Goal: Navigation & Orientation: Find specific page/section

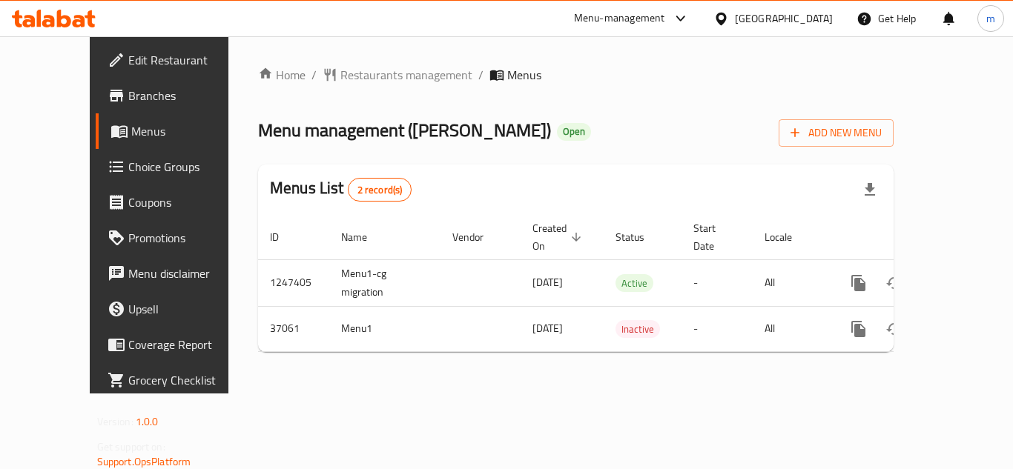
click at [745, 19] on div "[GEOGRAPHIC_DATA]" at bounding box center [784, 18] width 98 height 16
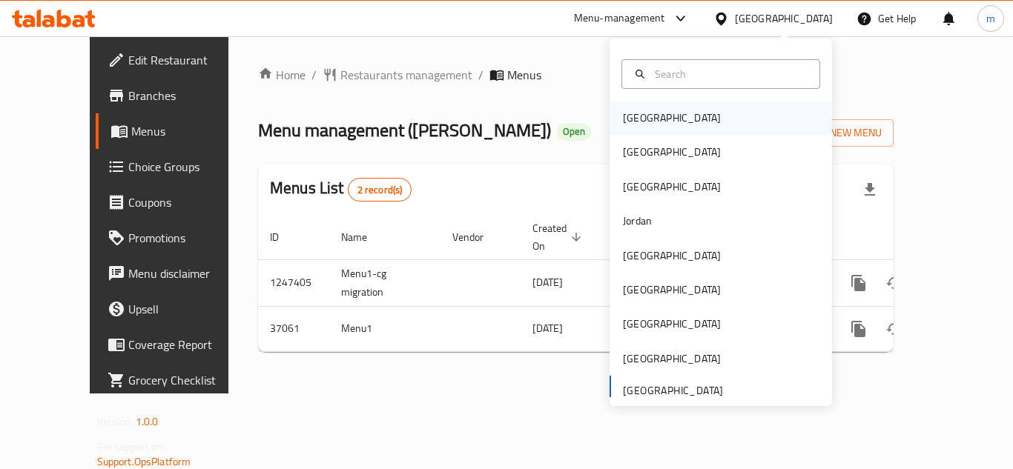
click at [644, 121] on div "[GEOGRAPHIC_DATA]" at bounding box center [672, 118] width 98 height 16
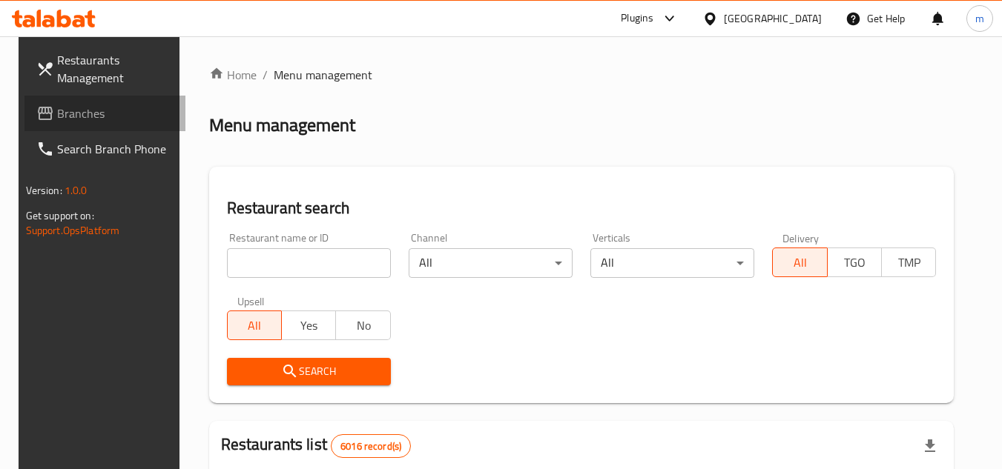
click at [71, 108] on span "Branches" at bounding box center [115, 114] width 117 height 18
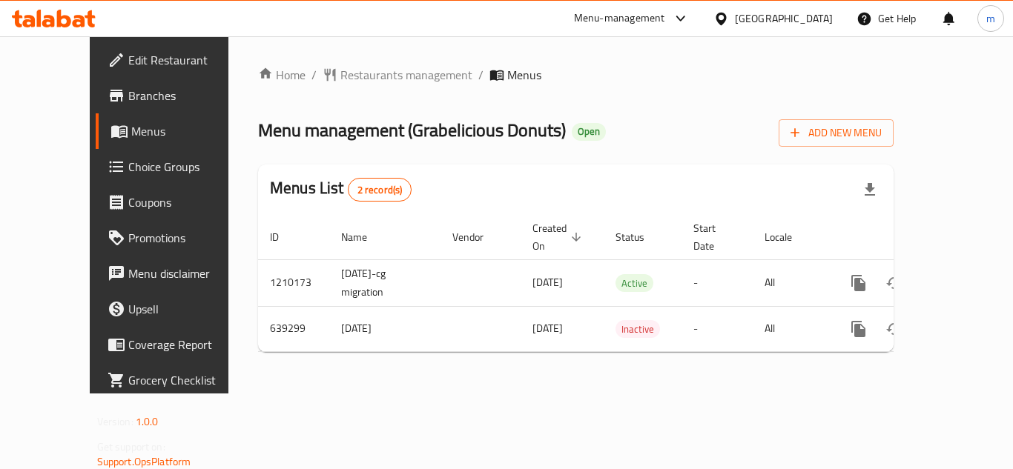
click at [803, 22] on div "Bahrain" at bounding box center [784, 18] width 98 height 16
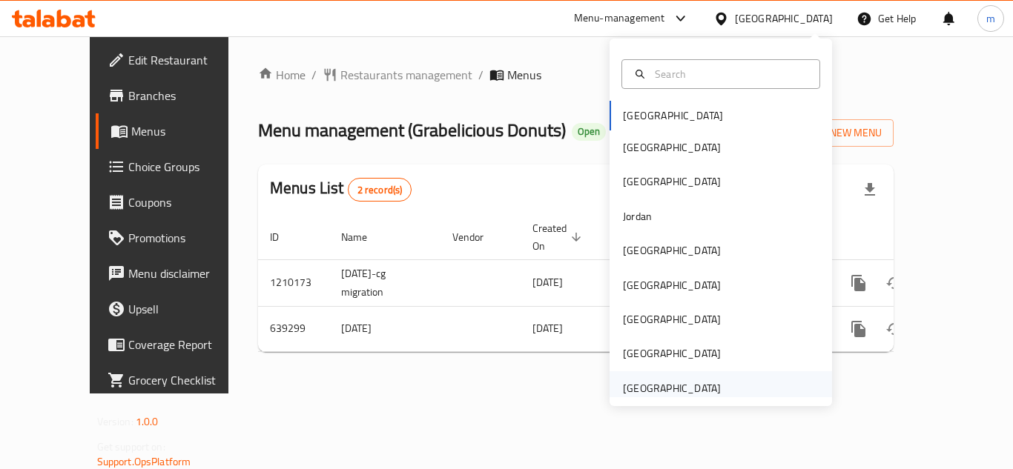
click at [651, 386] on div "[GEOGRAPHIC_DATA]" at bounding box center [672, 388] width 98 height 16
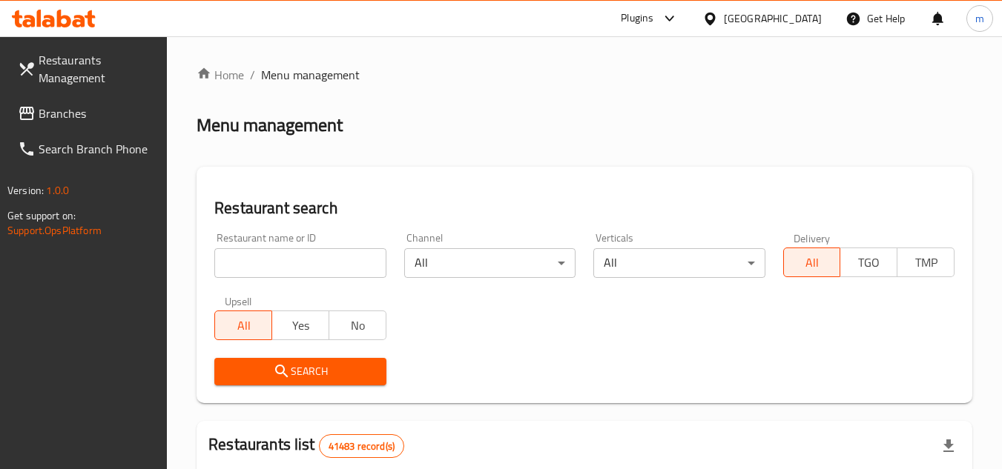
click at [54, 110] on span "Branches" at bounding box center [97, 114] width 117 height 18
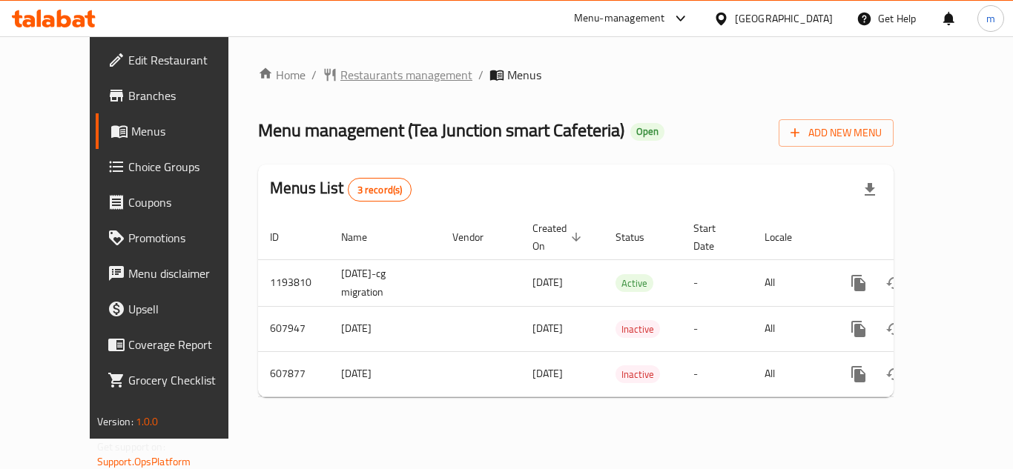
click at [366, 79] on span "Restaurants management" at bounding box center [406, 75] width 132 height 18
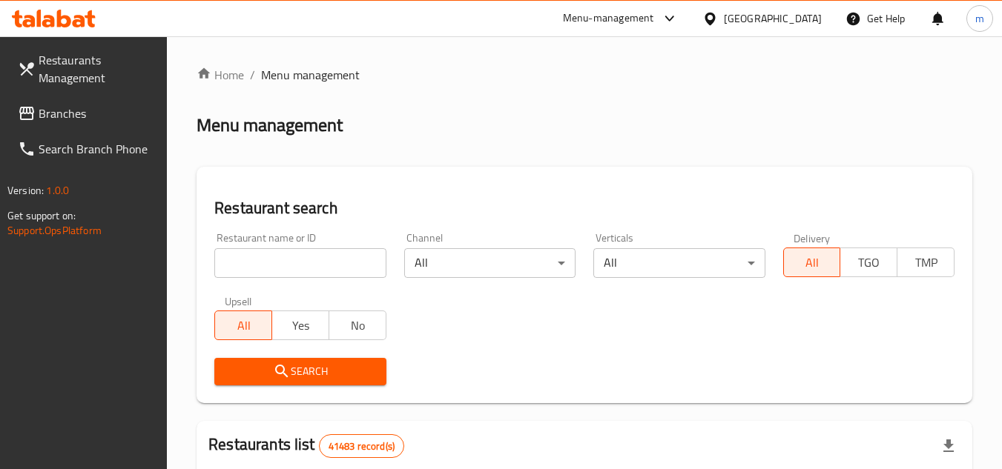
click at [76, 120] on span "Branches" at bounding box center [97, 114] width 117 height 18
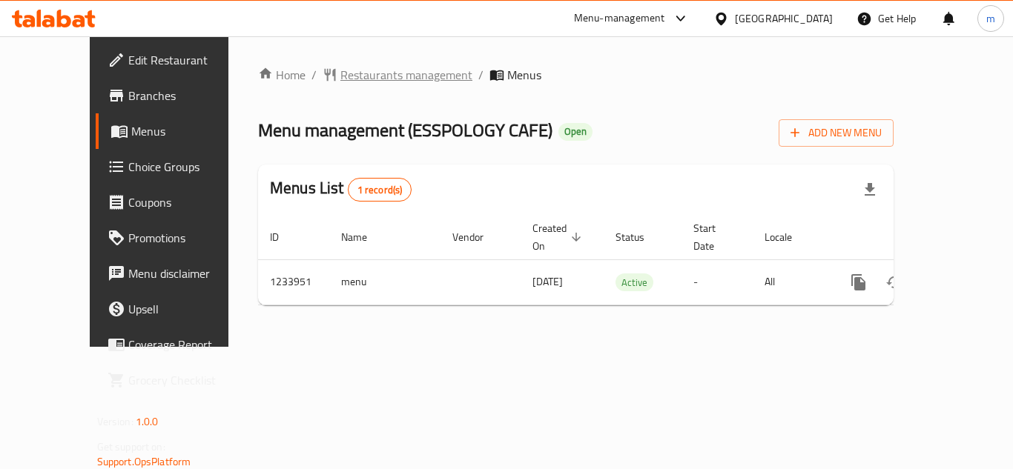
click at [363, 74] on span "Restaurants management" at bounding box center [406, 75] width 132 height 18
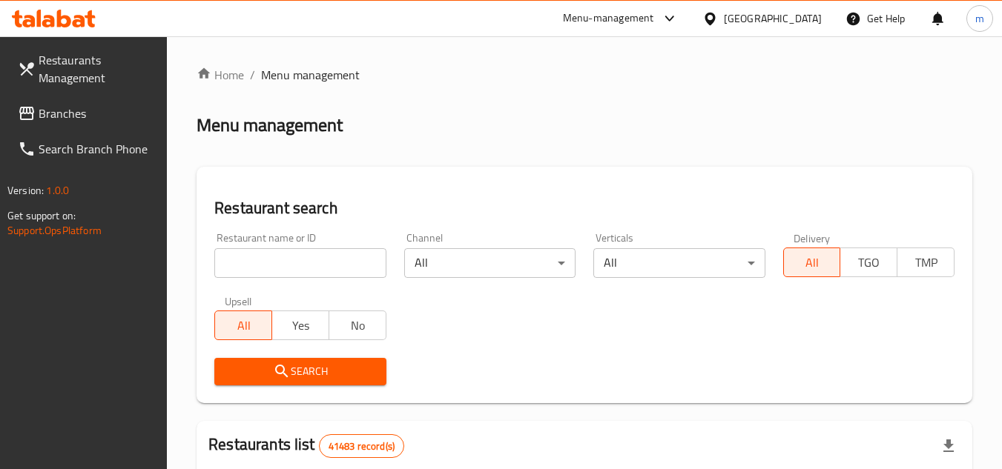
click at [90, 116] on span "Branches" at bounding box center [97, 114] width 117 height 18
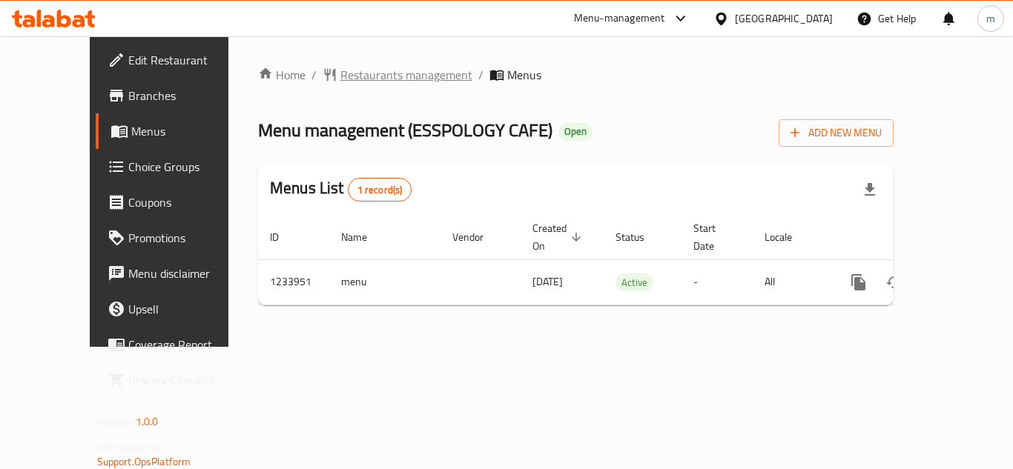
click at [345, 76] on span "Restaurants management" at bounding box center [406, 75] width 132 height 18
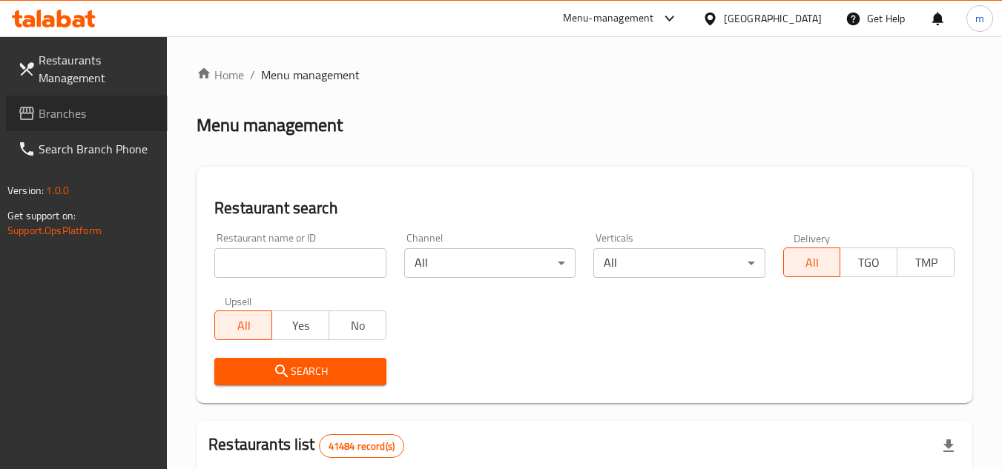
click at [73, 116] on span "Branches" at bounding box center [97, 114] width 117 height 18
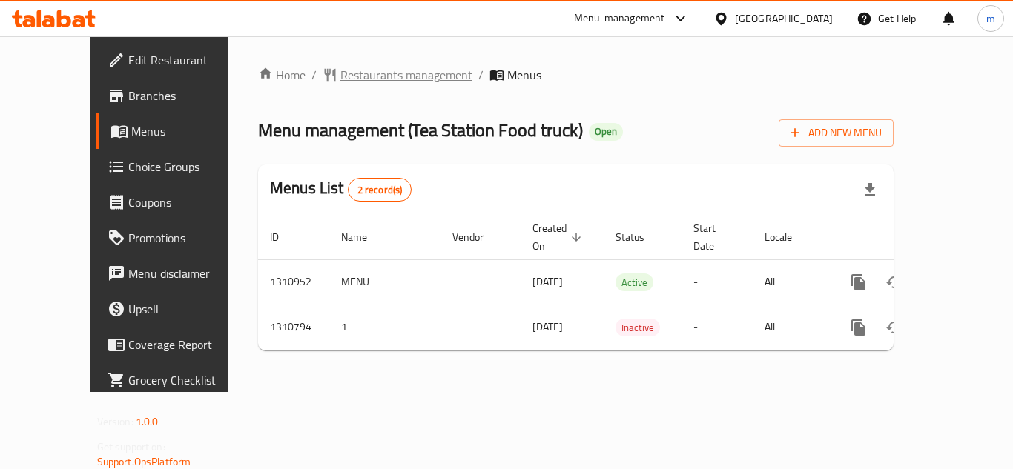
click at [374, 74] on span "Restaurants management" at bounding box center [406, 75] width 132 height 18
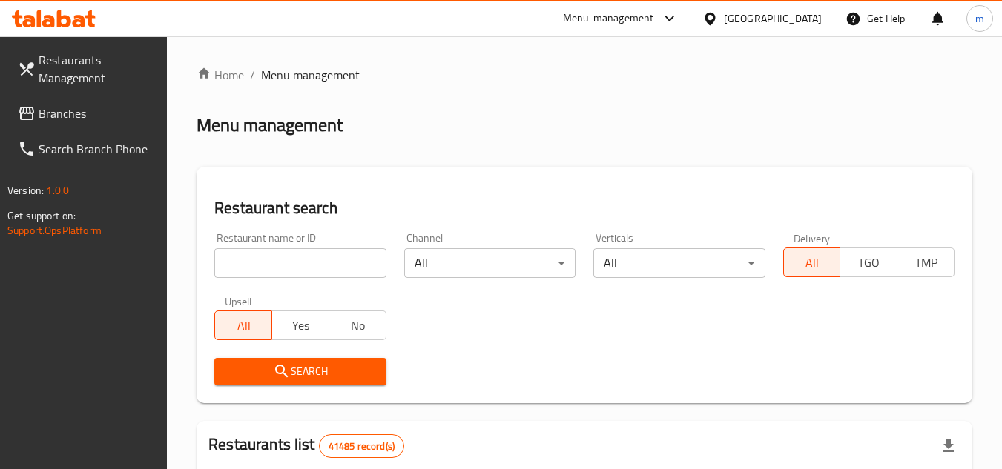
click at [64, 117] on span "Branches" at bounding box center [97, 114] width 117 height 18
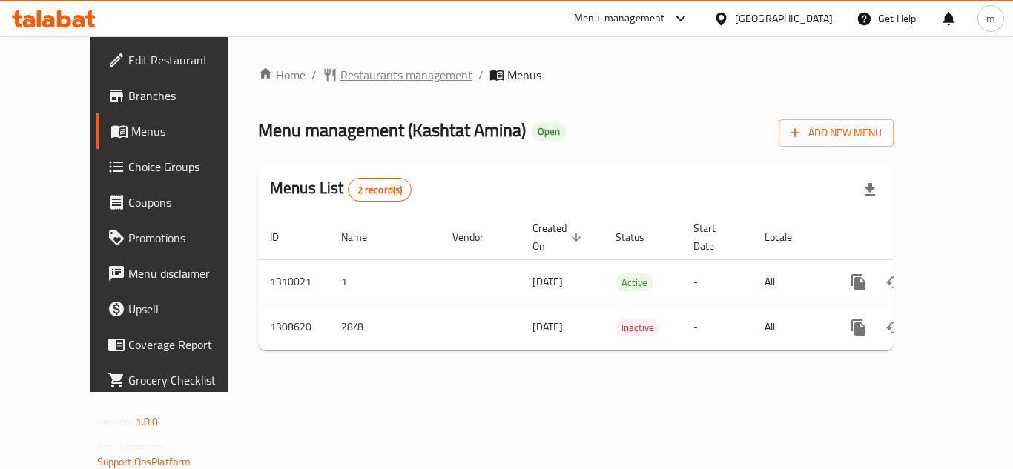
click at [345, 76] on span "Restaurants management" at bounding box center [406, 75] width 132 height 18
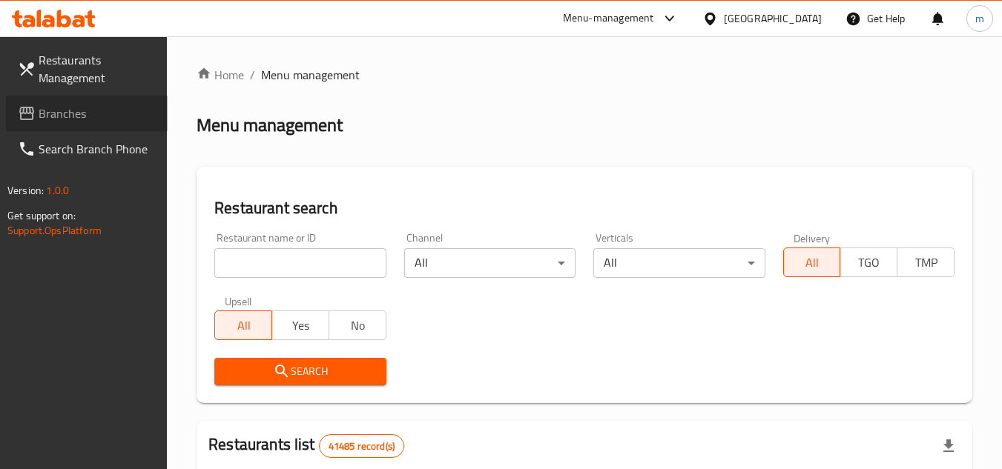
click at [62, 115] on span "Branches" at bounding box center [97, 114] width 117 height 18
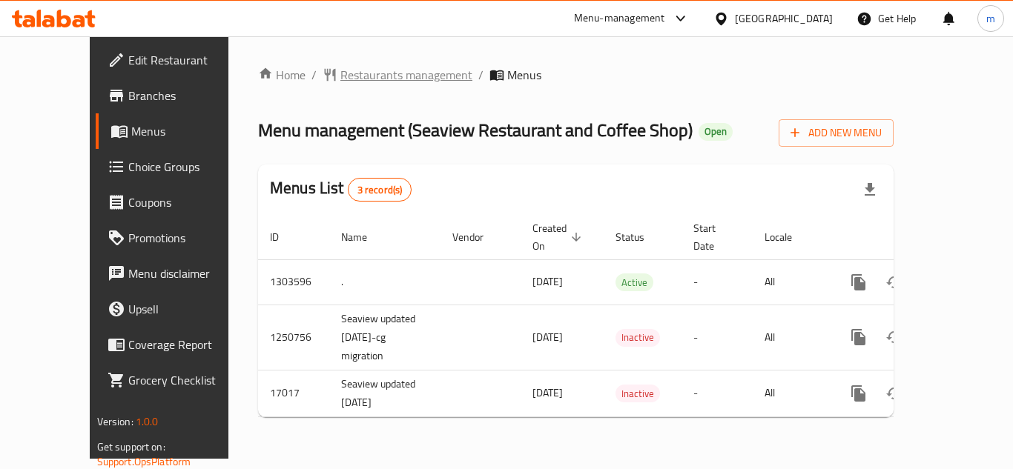
click at [355, 76] on span "Restaurants management" at bounding box center [406, 75] width 132 height 18
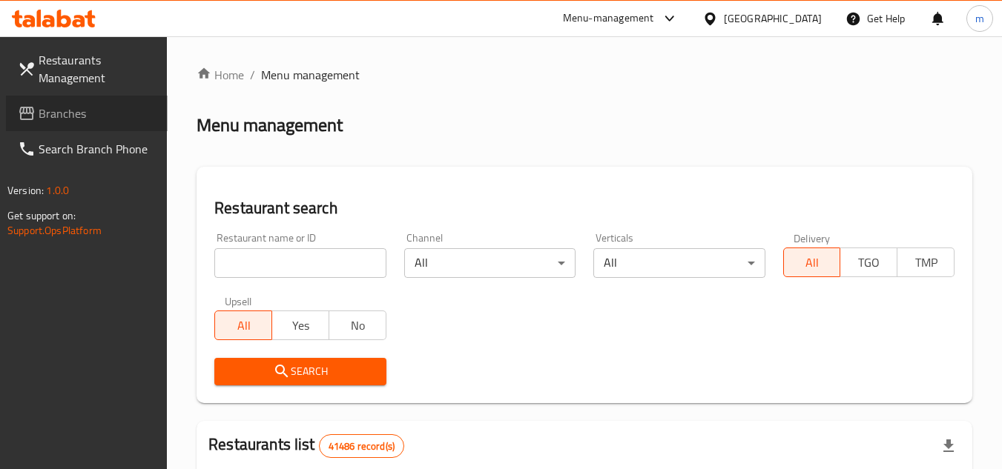
click at [74, 120] on span "Branches" at bounding box center [97, 114] width 117 height 18
